Goal: Entertainment & Leisure: Consume media (video, audio)

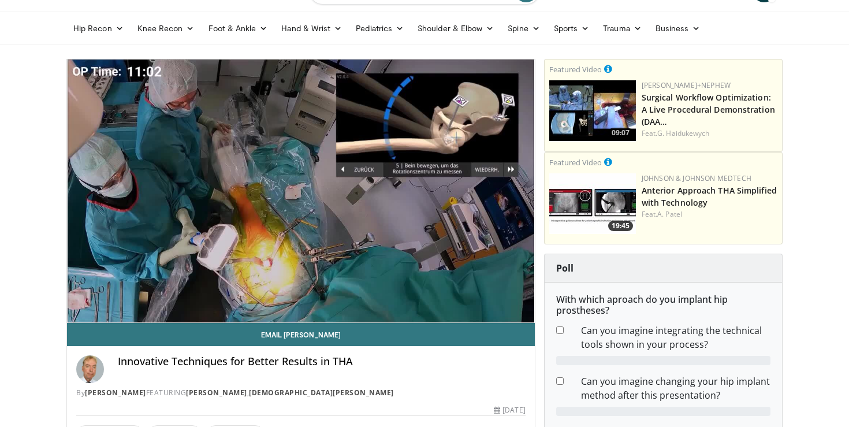
scroll to position [35, 0]
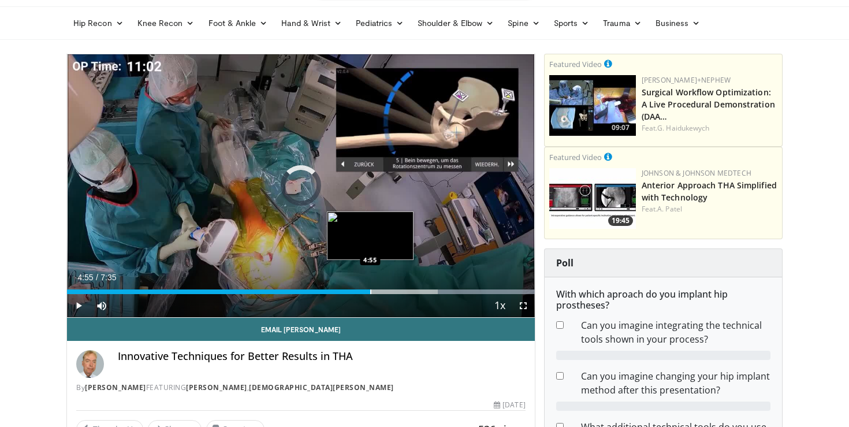
click at [370, 290] on div "Progress Bar" at bounding box center [370, 291] width 1 height 5
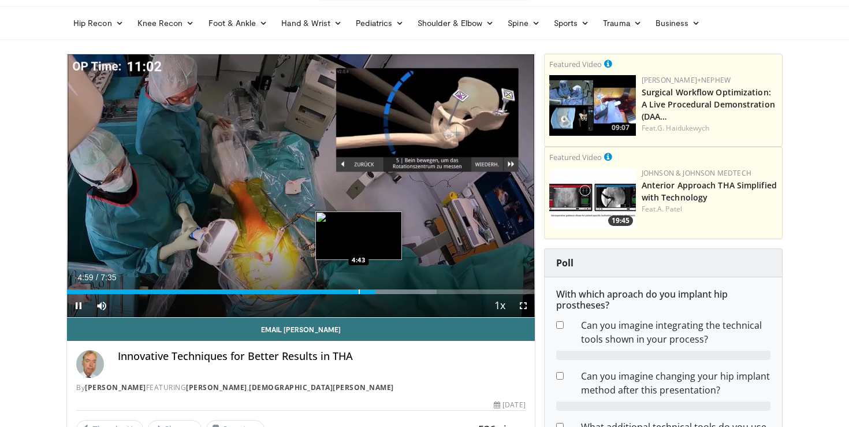
click at [358, 290] on div "Progress Bar" at bounding box center [358, 291] width 1 height 5
click at [342, 290] on div "Progress Bar" at bounding box center [342, 291] width 1 height 5
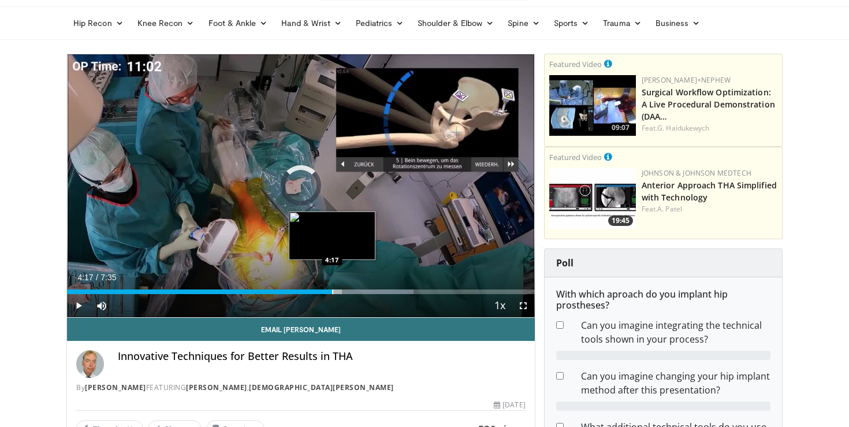
click at [332, 290] on div "Progress Bar" at bounding box center [332, 291] width 1 height 5
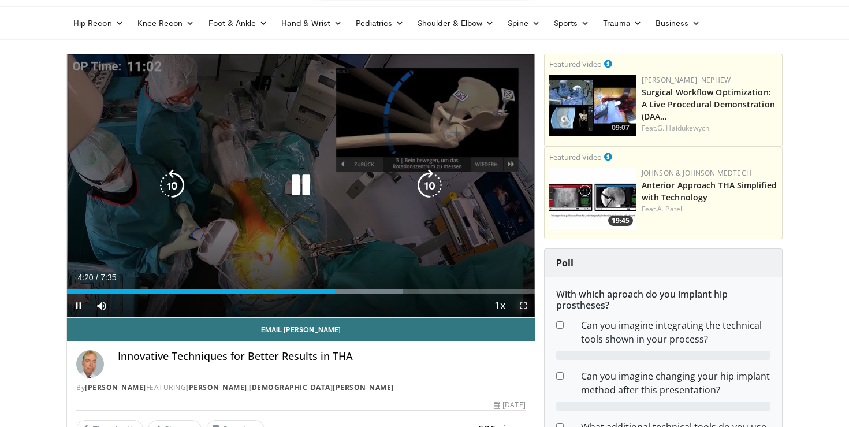
click at [521, 305] on span "Video Player" at bounding box center [522, 305] width 23 height 23
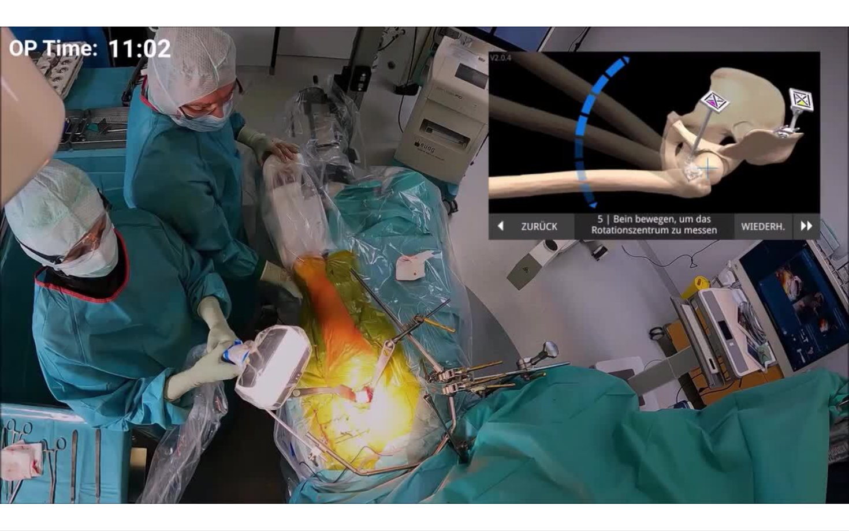
click at [228, 378] on div "10 seconds Tap to unmute" at bounding box center [424, 265] width 849 height 530
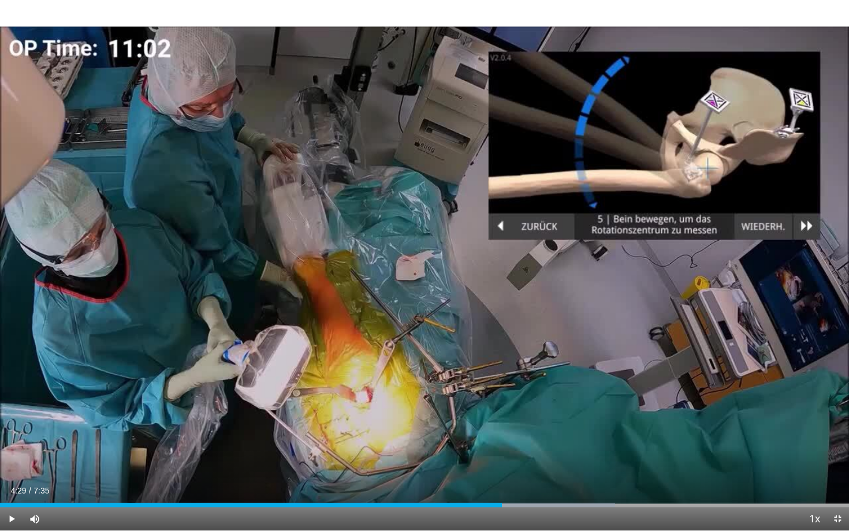
click at [228, 378] on div "10 seconds Tap to unmute" at bounding box center [424, 265] width 849 height 530
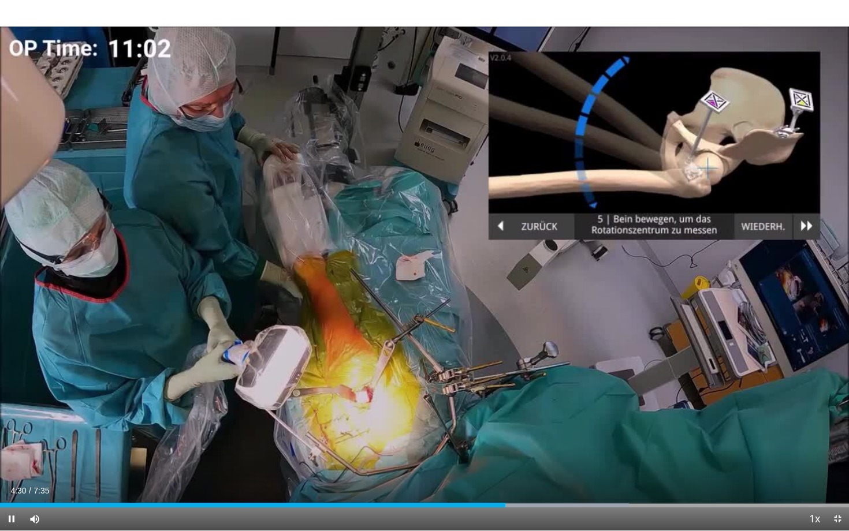
click at [228, 378] on div "10 seconds Tap to unmute" at bounding box center [424, 265] width 849 height 530
click at [574, 426] on div "Progress Bar" at bounding box center [574, 505] width 1 height 5
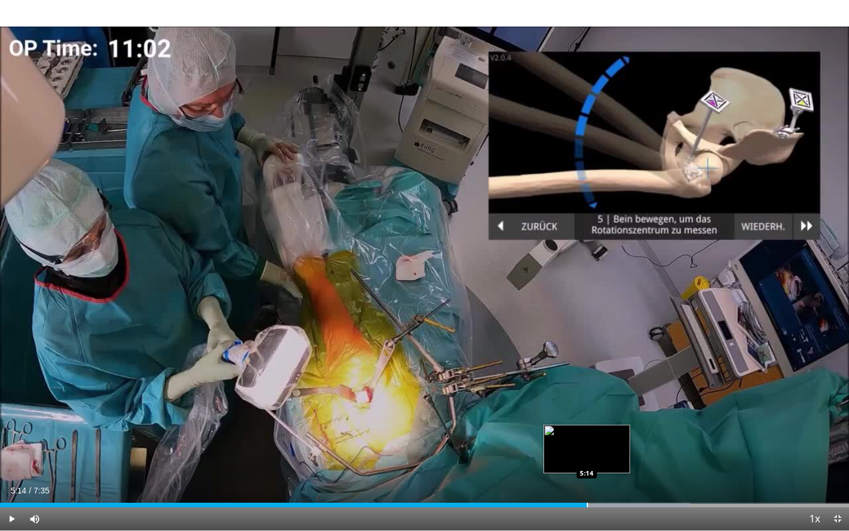
click at [586, 426] on div "Progress Bar" at bounding box center [586, 505] width 1 height 5
click at [601, 426] on div "Progress Bar" at bounding box center [601, 505] width 1 height 5
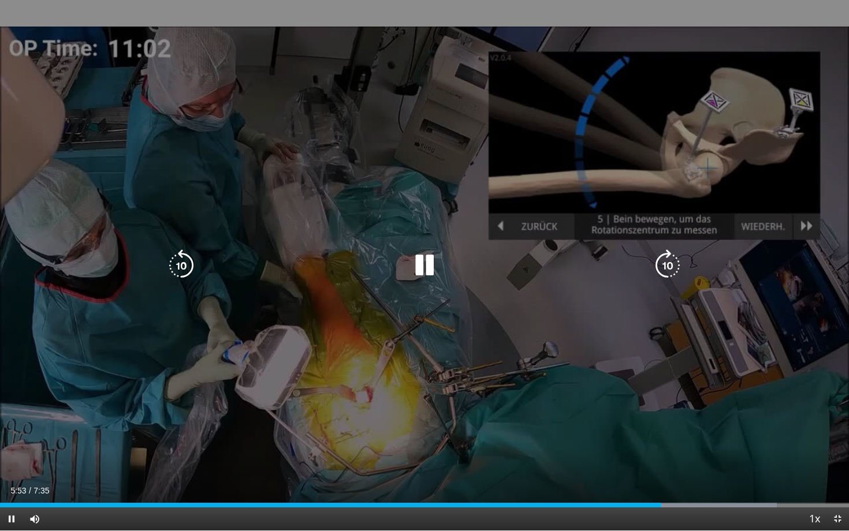
click at [438, 298] on div "10 seconds Tap to unmute" at bounding box center [424, 265] width 849 height 530
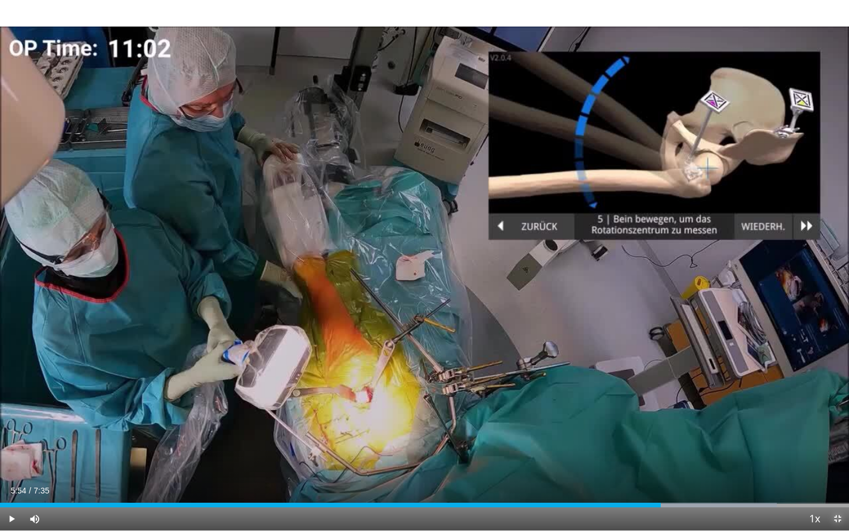
click at [834, 426] on span "Video Player" at bounding box center [836, 518] width 23 height 23
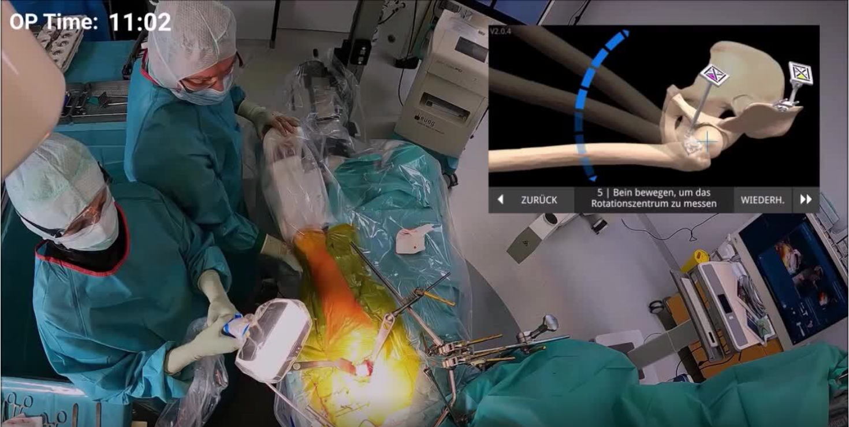
scroll to position [0, 0]
